Goal: Information Seeking & Learning: Learn about a topic

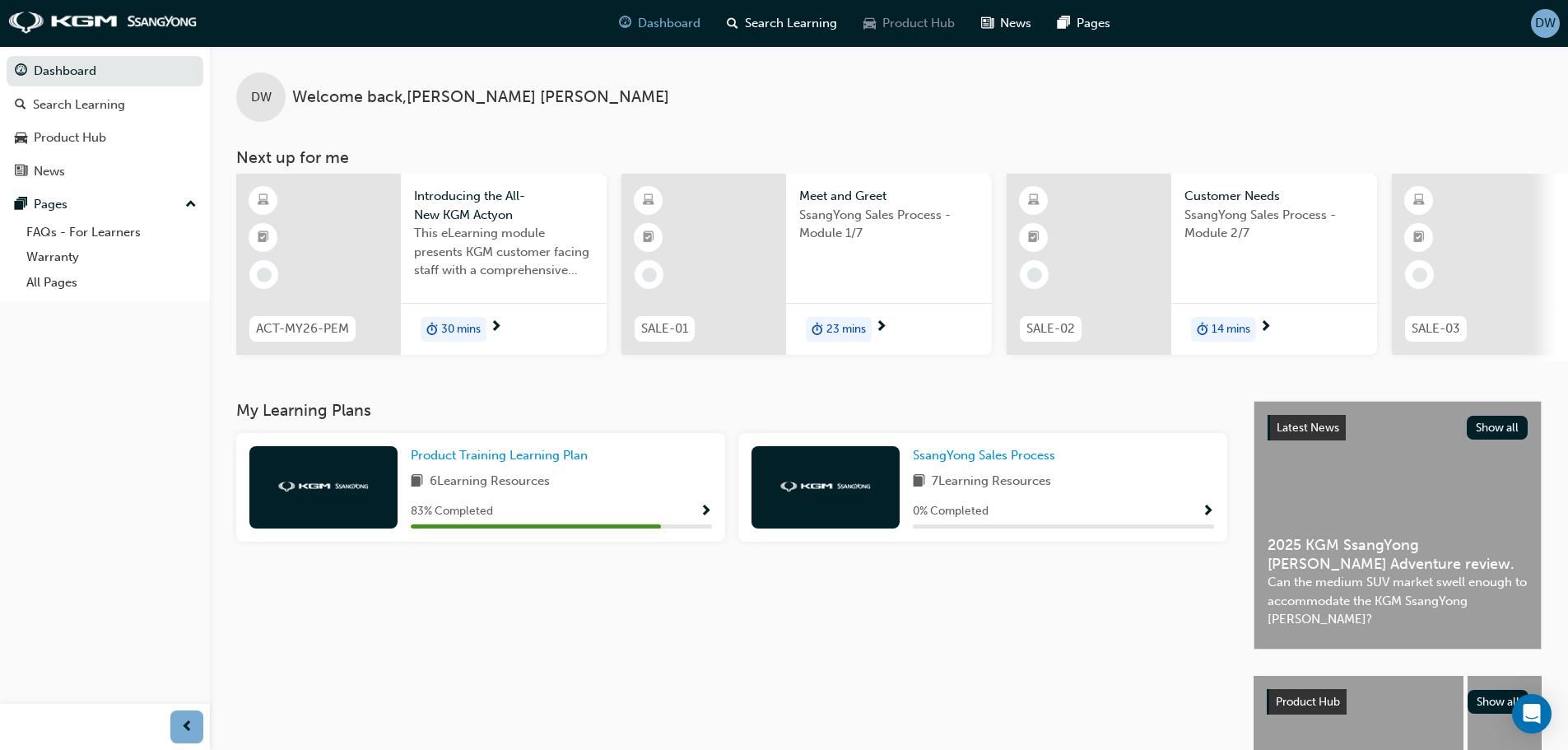
click at [887, 16] on span "Product Hub" at bounding box center [918, 23] width 72 height 19
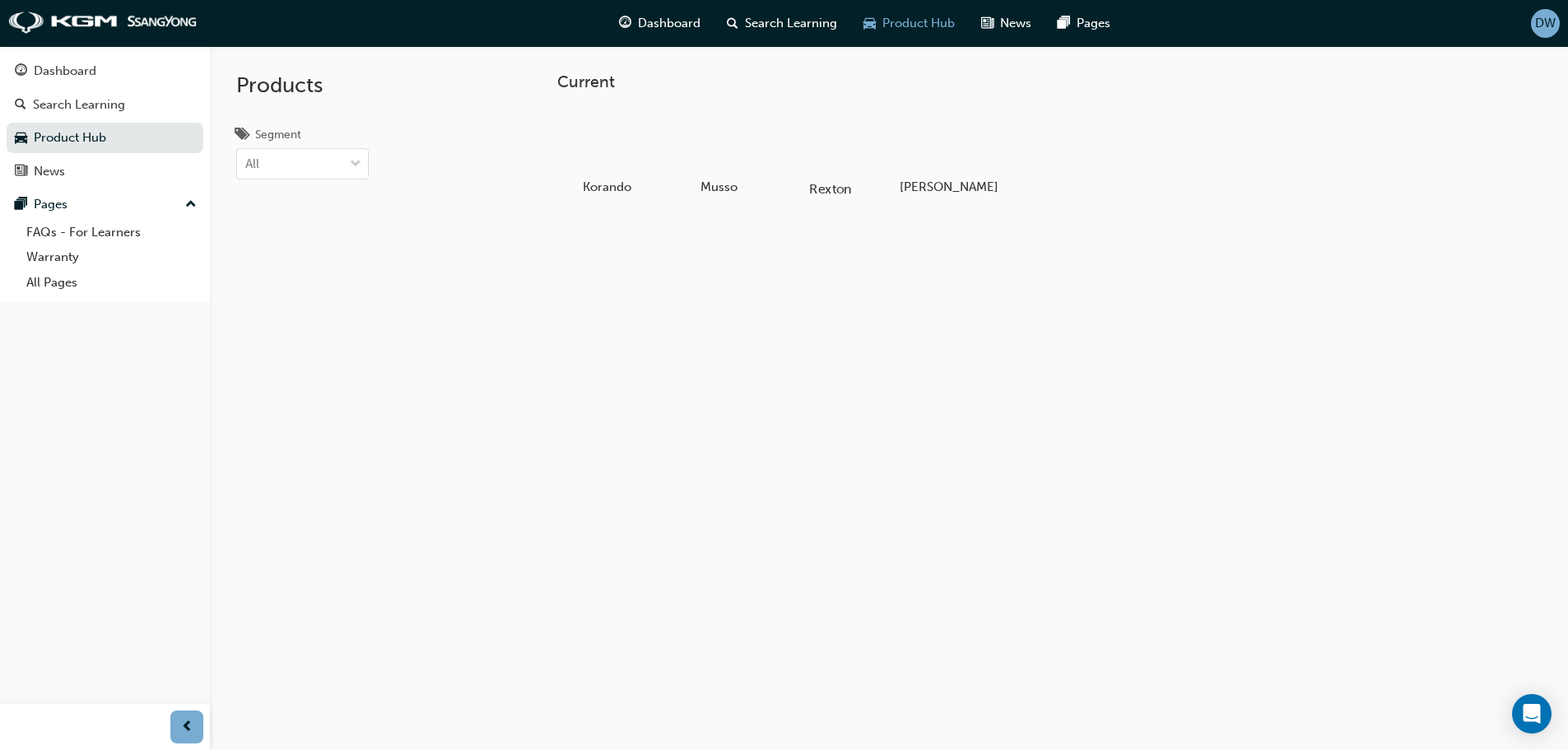
click at [828, 154] on div at bounding box center [830, 142] width 91 height 66
